Goal: Find specific page/section: Find specific page/section

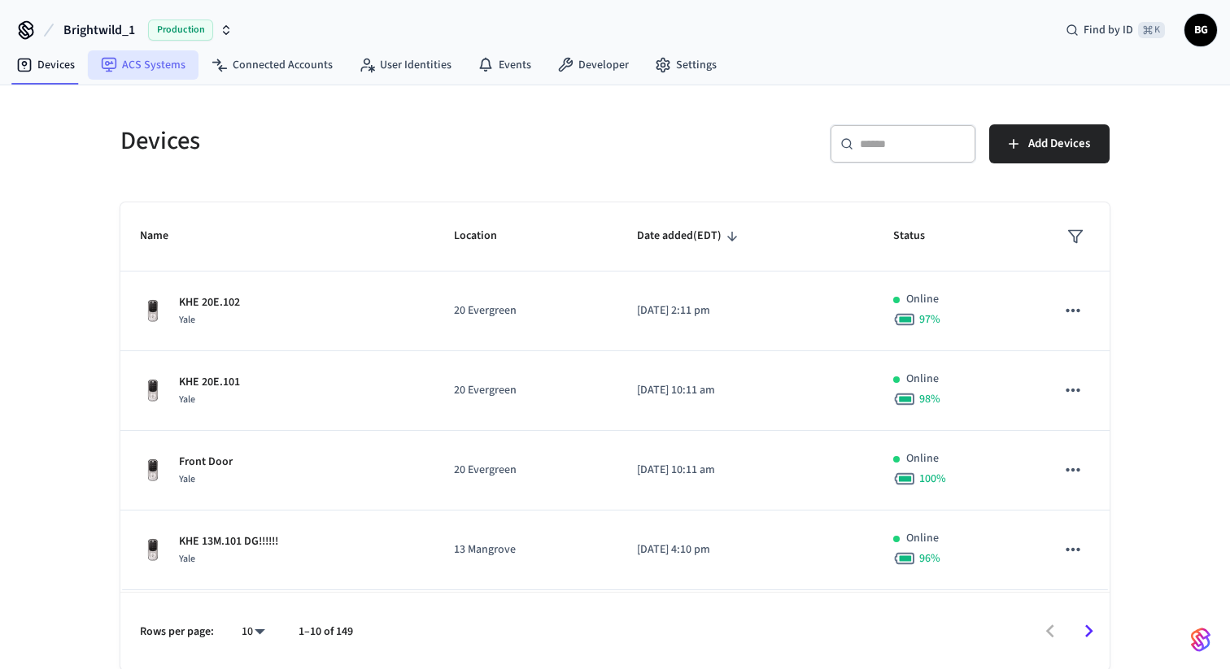
click at [149, 63] on link "ACS Systems" at bounding box center [143, 64] width 111 height 29
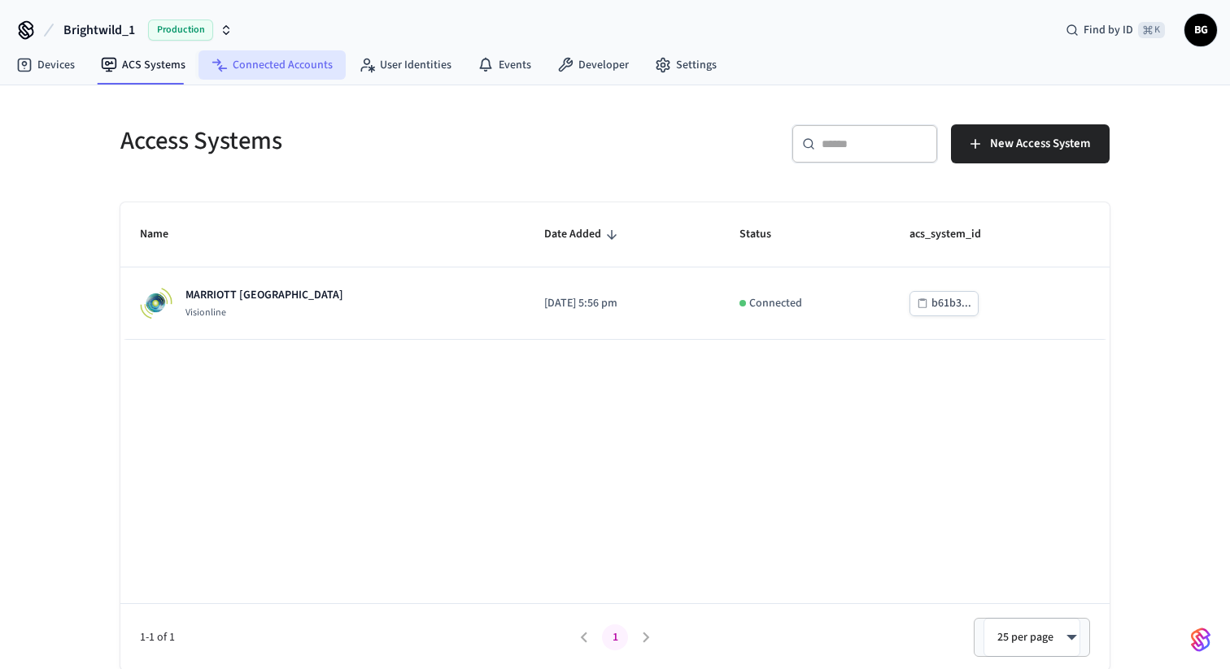
click at [272, 67] on link "Connected Accounts" at bounding box center [271, 64] width 147 height 29
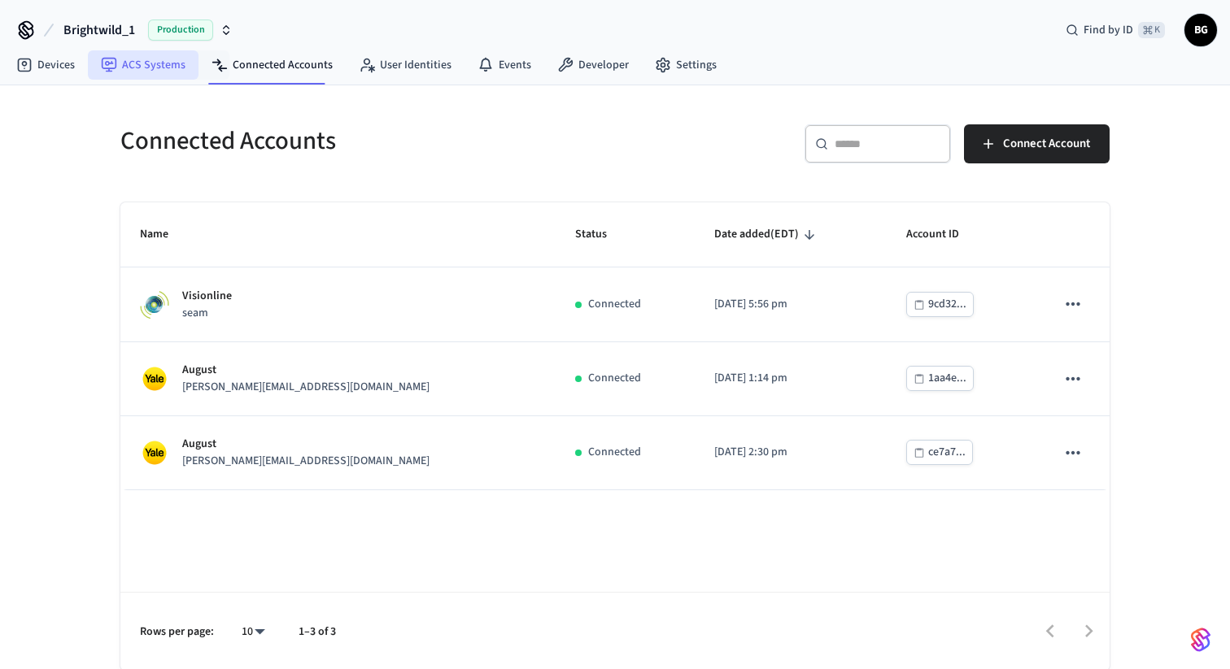
click at [146, 69] on link "ACS Systems" at bounding box center [143, 64] width 111 height 29
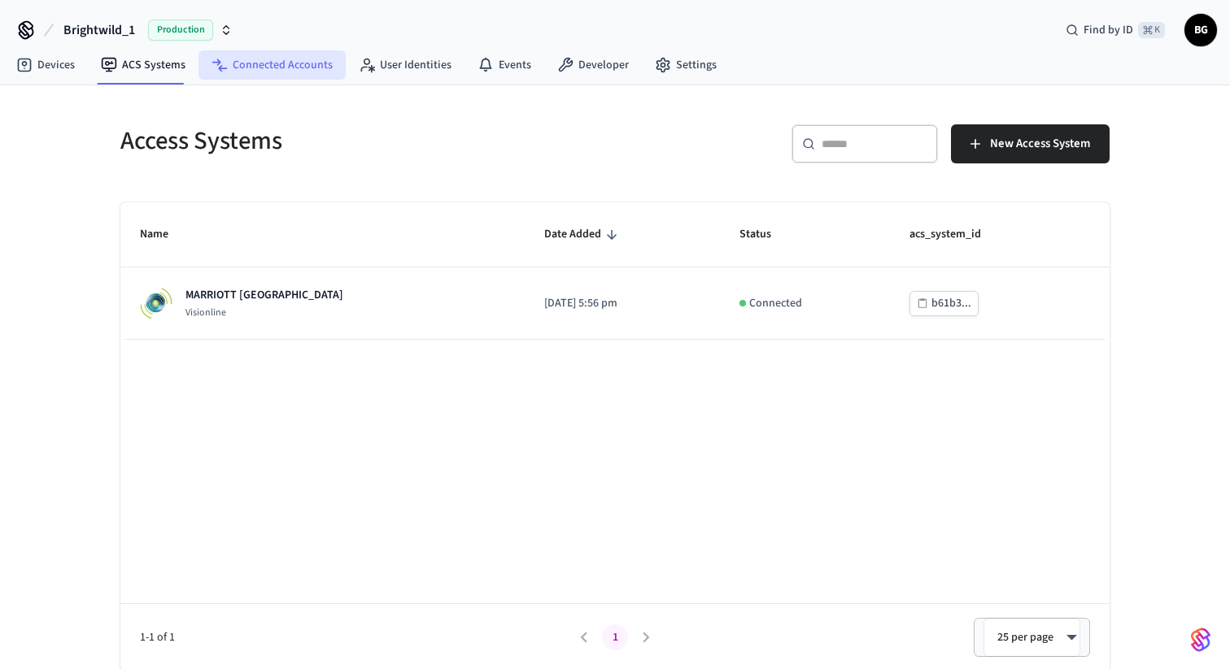
click at [267, 65] on link "Connected Accounts" at bounding box center [271, 64] width 147 height 29
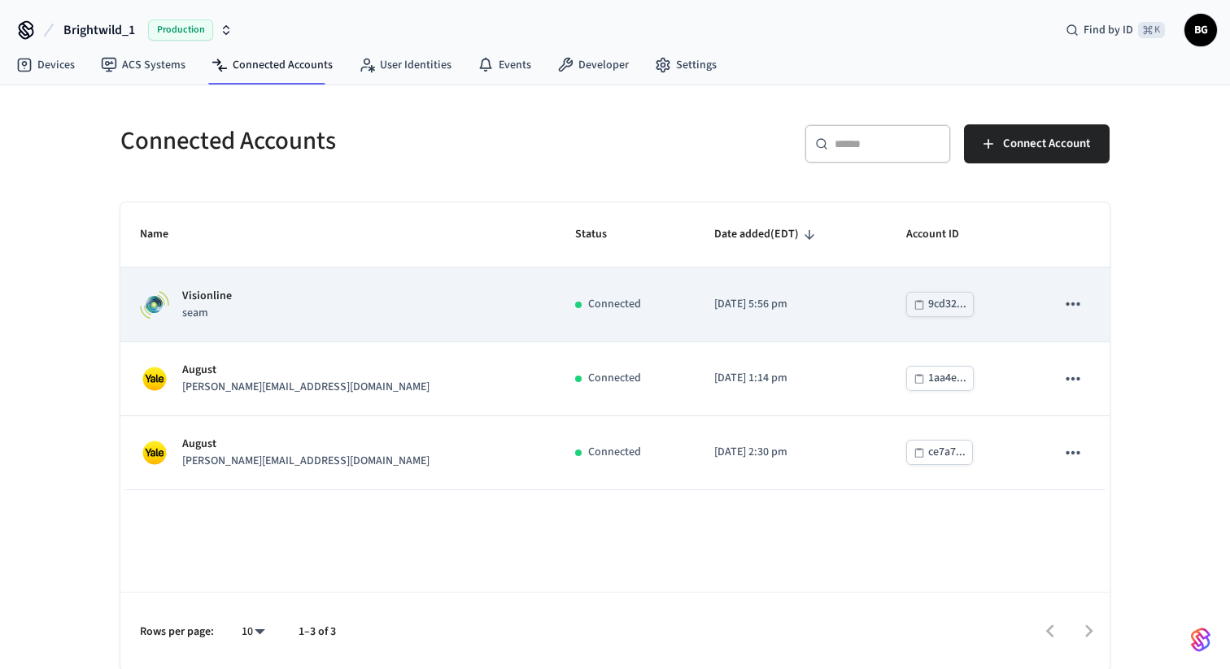
click at [555, 338] on td "Connected" at bounding box center [624, 305] width 139 height 74
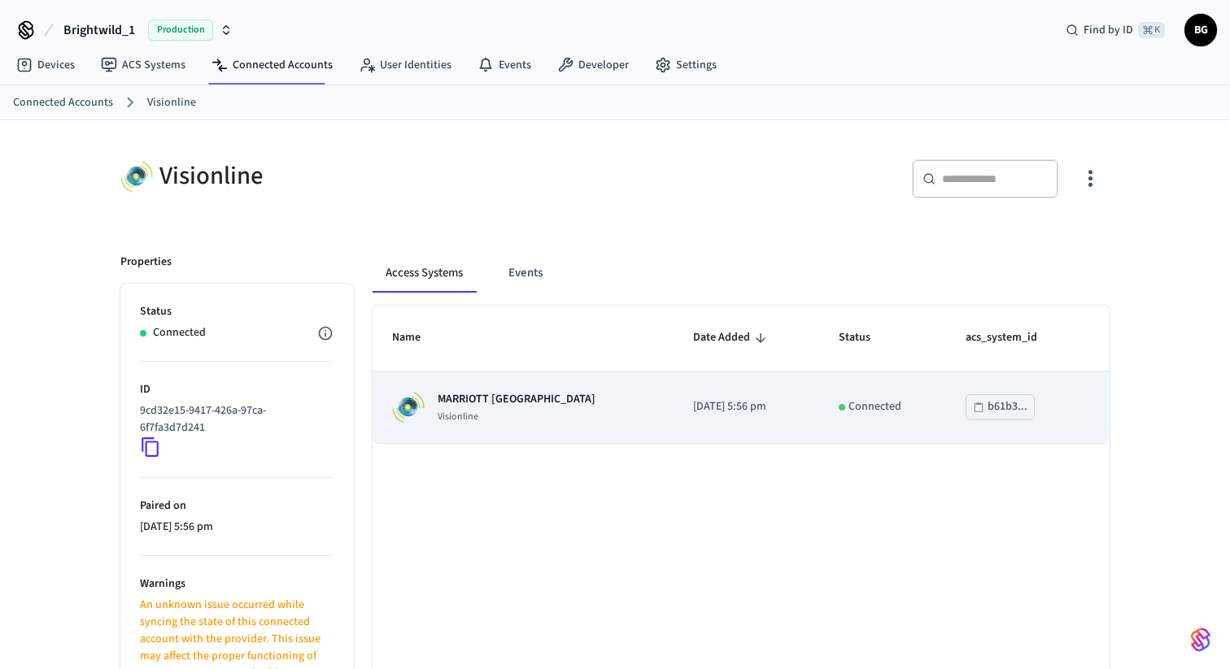
click at [560, 405] on div "MARRIOTT KEY WEST Visionline" at bounding box center [523, 407] width 262 height 33
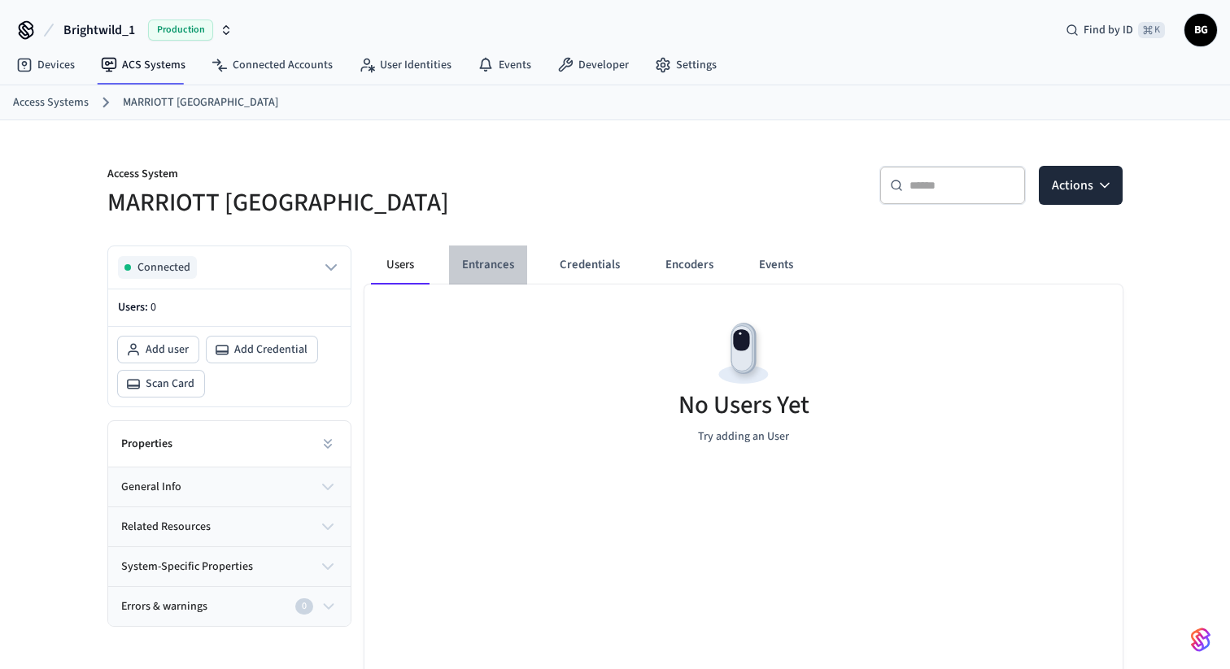
click at [500, 266] on button "Entrances" at bounding box center [488, 265] width 78 height 39
